Goal: Task Accomplishment & Management: Manage account settings

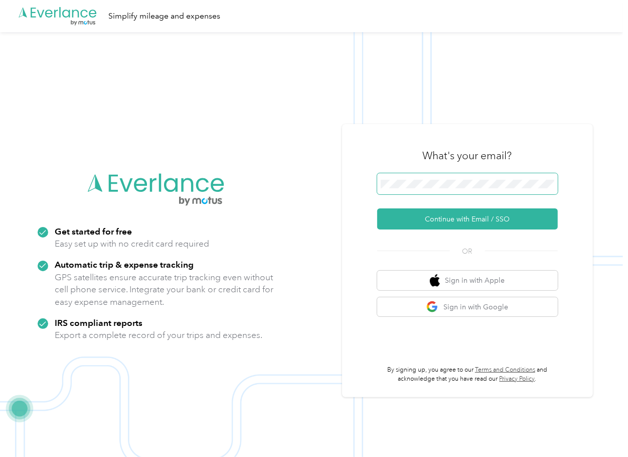
click at [420, 189] on span at bounding box center [467, 183] width 181 height 21
click at [415, 220] on button "Continue with Email / SSO" at bounding box center [467, 218] width 181 height 21
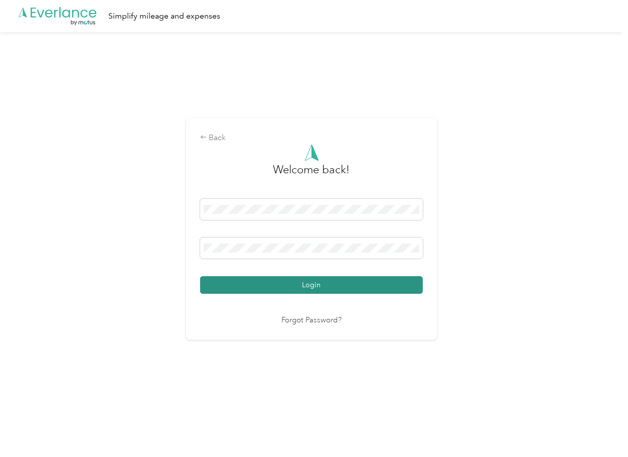
click at [250, 282] on button "Login" at bounding box center [311, 285] width 223 height 18
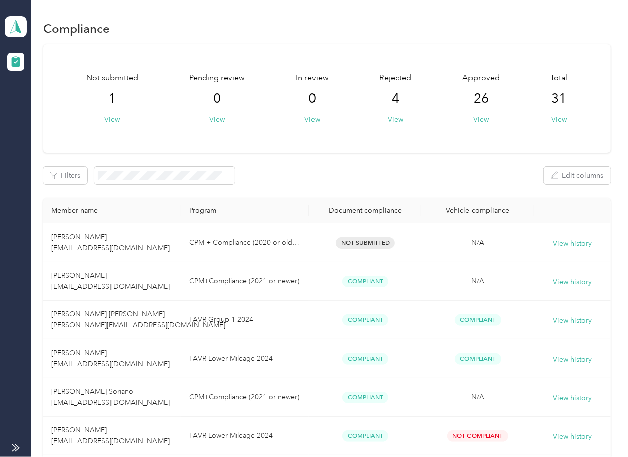
click at [295, 151] on div "Not submitted 1 View Pending review 0 View In review 0 View Rejected 4 View App…" at bounding box center [327, 98] width 568 height 108
click at [21, 27] on icon at bounding box center [15, 27] width 15 height 14
click at [41, 102] on div "Log out" at bounding box center [32, 105] width 39 height 11
